Goal: Information Seeking & Learning: Compare options

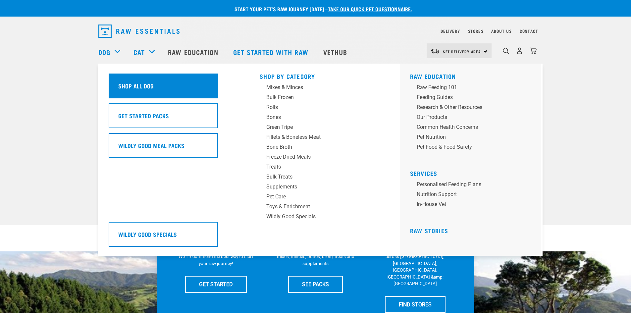
click at [129, 86] on h5 "Shop All Dog" at bounding box center [135, 86] width 35 height 9
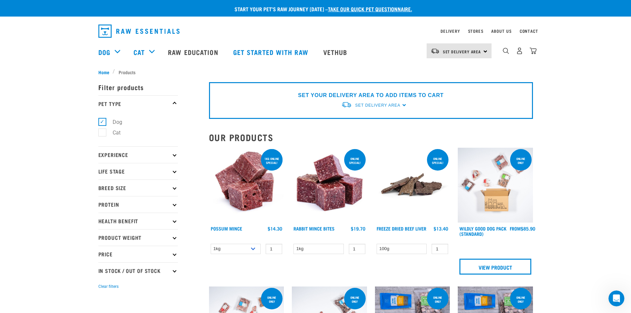
click at [175, 223] on p "Health Benefit" at bounding box center [138, 221] width 80 height 17
click at [508, 53] on img "dropdown navigation" at bounding box center [506, 51] width 6 height 6
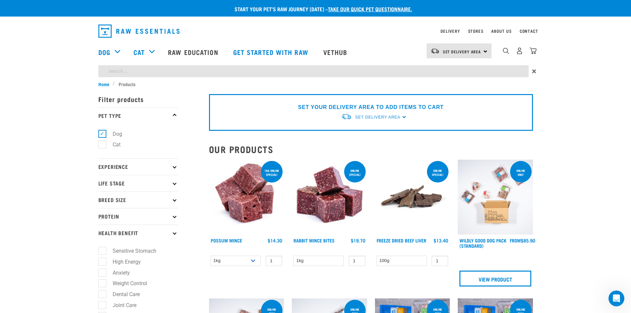
click at [122, 73] on input "search" at bounding box center [313, 71] width 431 height 12
type input "probiotic"
click at [105, 83] on span "Home" at bounding box center [103, 84] width 11 height 7
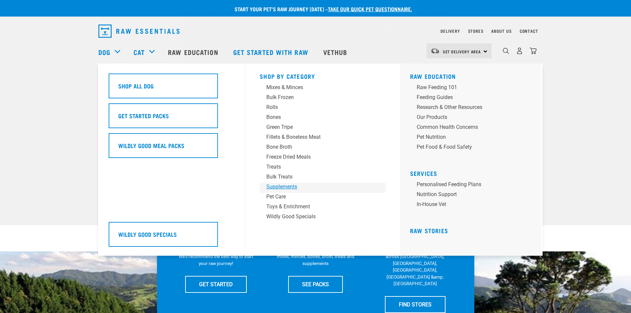
click at [278, 187] on div "Supplements" at bounding box center [317, 187] width 103 height 8
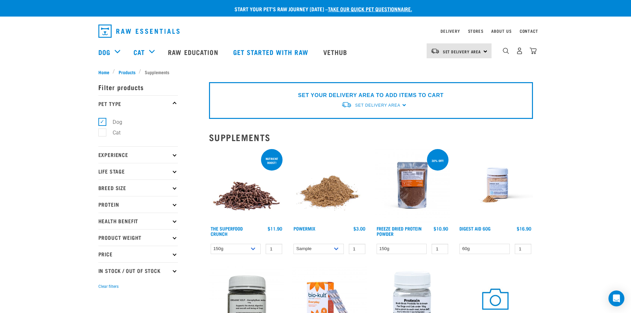
click at [175, 205] on icon at bounding box center [175, 205] width 4 height 4
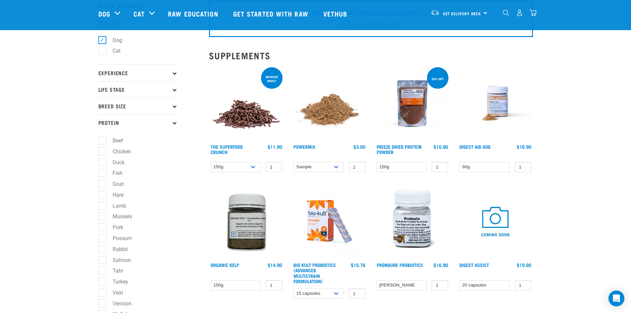
click at [102, 183] on label "Goat" at bounding box center [114, 184] width 25 height 8
click at [101, 183] on input "Goat" at bounding box center [100, 183] width 4 height 4
checkbox input "true"
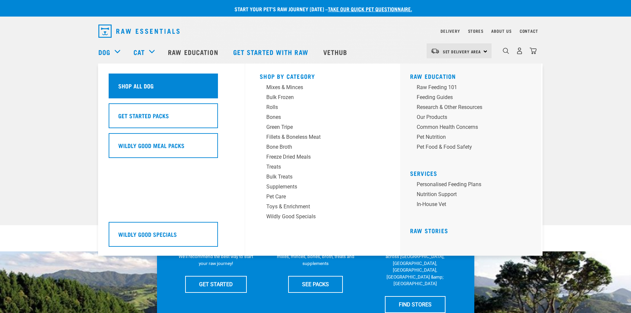
click at [124, 81] on div "Shop All Dog" at bounding box center [163, 86] width 109 height 25
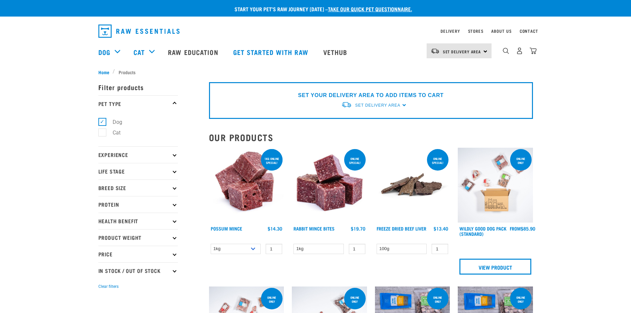
click at [176, 206] on p "Protein" at bounding box center [138, 204] width 80 height 17
click at [103, 267] on label "Goat" at bounding box center [114, 266] width 25 height 8
click at [103, 267] on input "Goat" at bounding box center [100, 265] width 4 height 4
checkbox input "true"
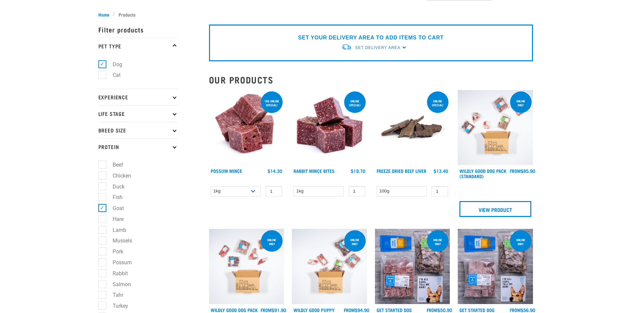
scroll to position [66, 0]
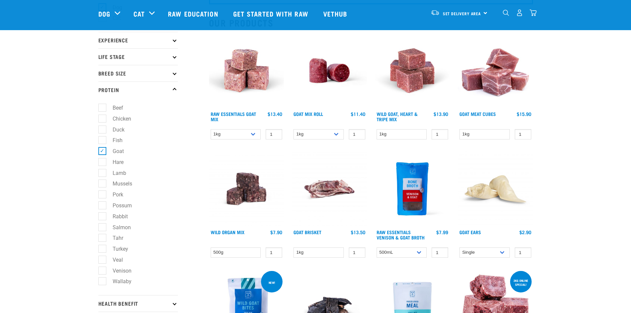
scroll to position [66, 0]
click at [103, 272] on label "Venison" at bounding box center [118, 270] width 32 height 8
click at [103, 271] on input "Venison" at bounding box center [100, 269] width 4 height 4
checkbox input "true"
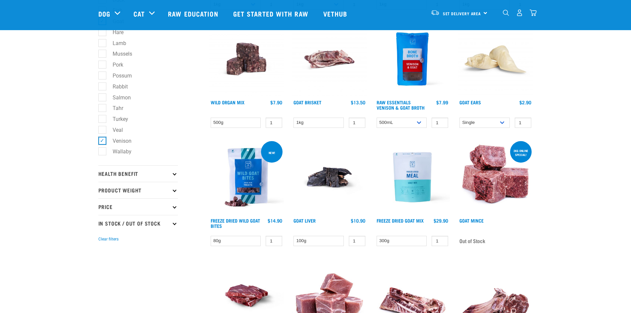
scroll to position [199, 0]
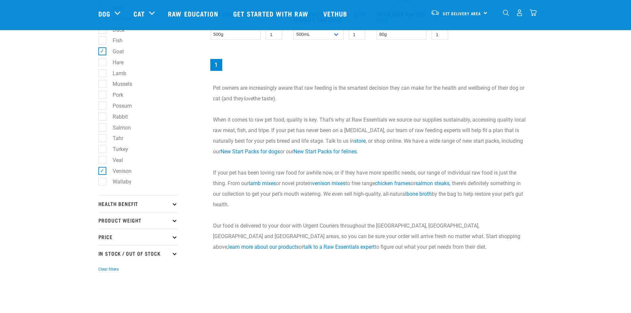
scroll to position [133, 0]
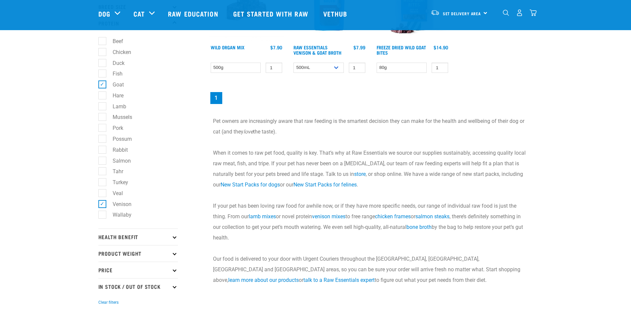
click at [102, 204] on label "Venison" at bounding box center [118, 204] width 32 height 8
click at [101, 204] on input "Venison" at bounding box center [100, 203] width 4 height 4
checkbox input "false"
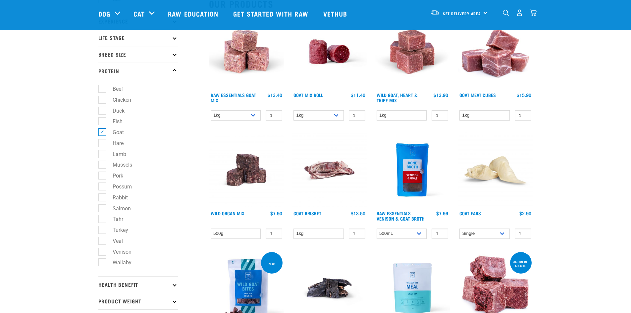
scroll to position [33, 0]
